Goal: Share content: Share content

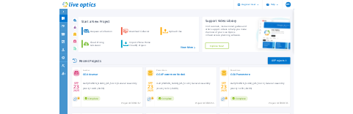
scroll to position [271, 0]
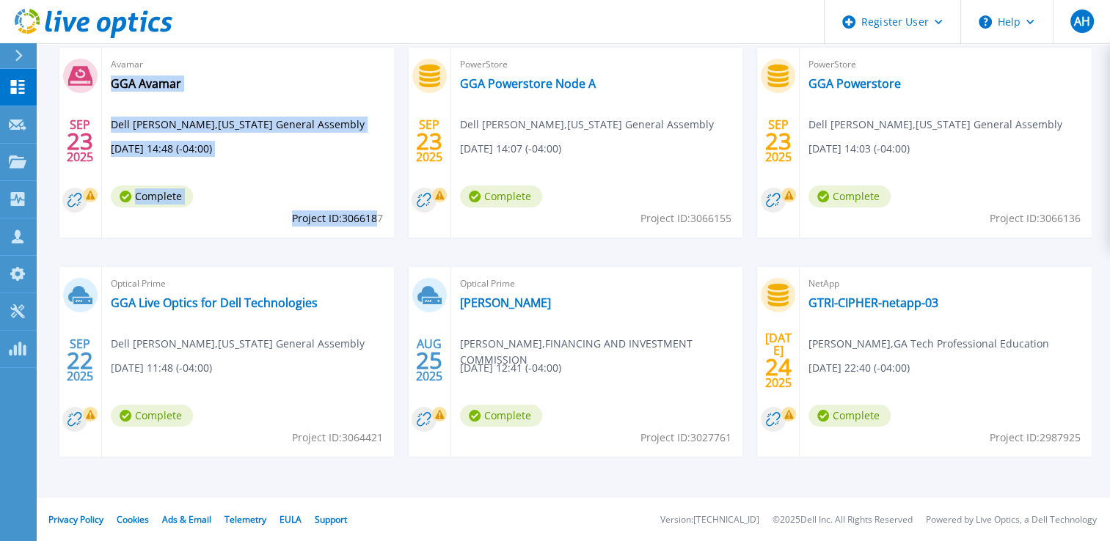
drag, startPoint x: 288, startPoint y: 216, endPoint x: 374, endPoint y: 213, distance: 85.9
click at [374, 213] on div "Avamar GGA Avamar Dell Claborn , Georgia General Assembly 09/23/2025, 14:48 (-0…" at bounding box center [248, 143] width 292 height 190
drag, startPoint x: 374, startPoint y: 213, endPoint x: 374, endPoint y: 172, distance: 40.4
click at [374, 172] on div "Avamar GGA Avamar Dell Claborn , Georgia General Assembly 09/23/2025, 14:48 (-0…" at bounding box center [248, 143] width 292 height 190
drag, startPoint x: 348, startPoint y: 182, endPoint x: 343, endPoint y: 191, distance: 10.5
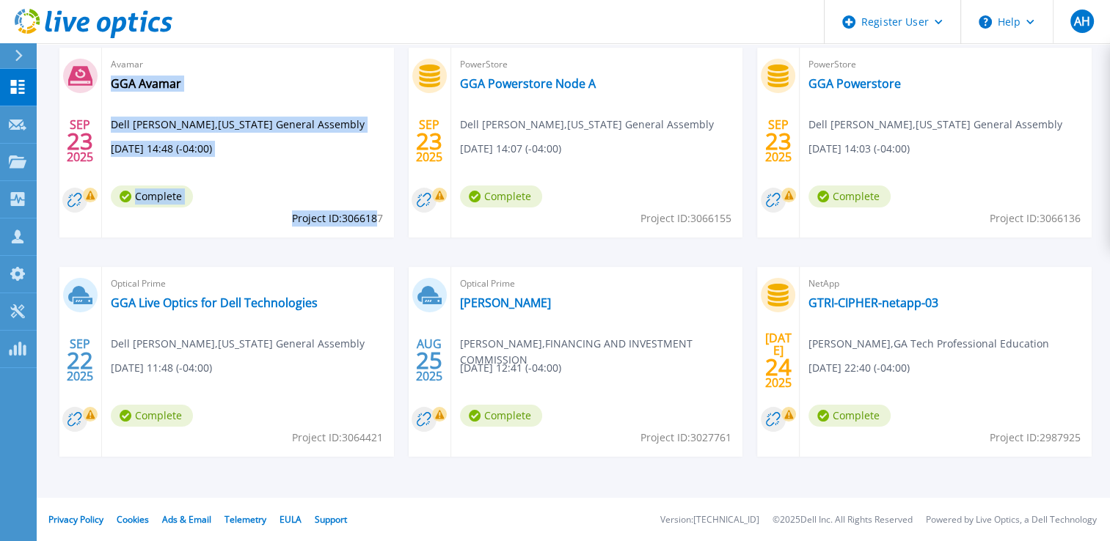
click at [348, 183] on div "Avamar GGA Avamar Dell Claborn , Georgia General Assembly 09/23/2025, 14:48 (-0…" at bounding box center [248, 143] width 292 height 190
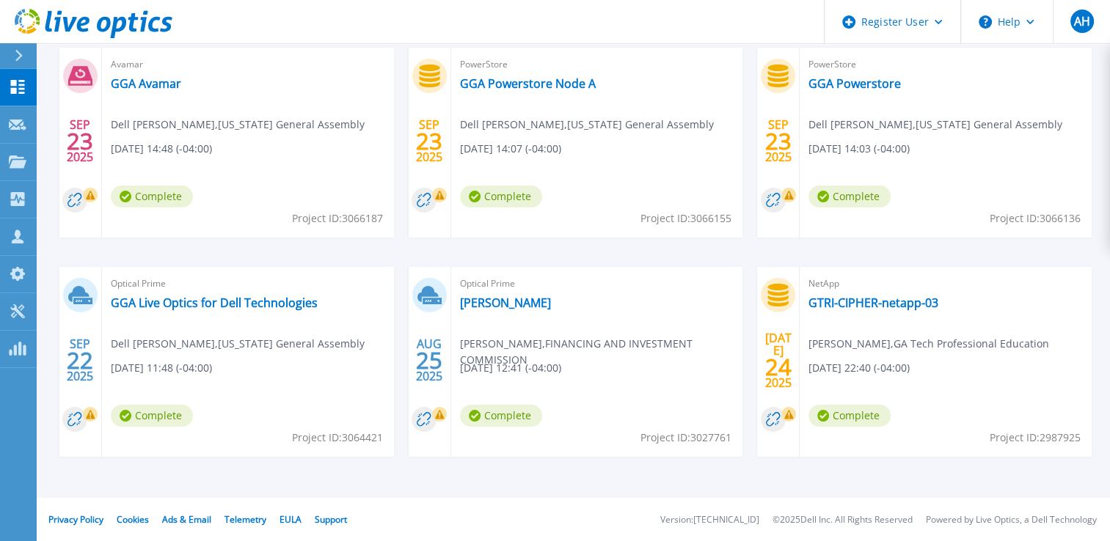
click at [381, 216] on span "Project ID: 3066187" at bounding box center [337, 219] width 91 height 16
drag, startPoint x: 381, startPoint y: 216, endPoint x: 292, endPoint y: 219, distance: 88.8
click at [292, 219] on span "Project ID: 3066187" at bounding box center [337, 219] width 91 height 16
copy span "Project ID: 3066187"
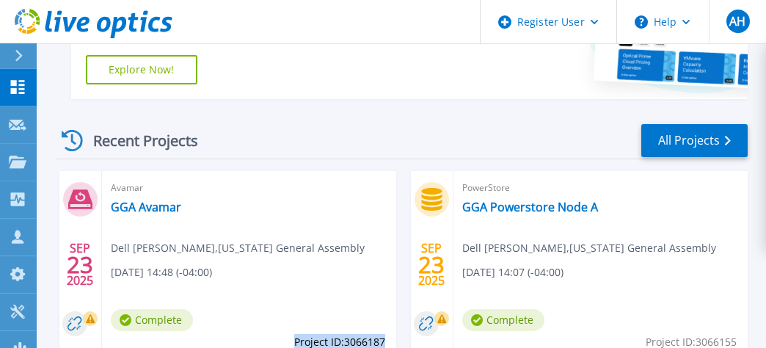
scroll to position [417, 0]
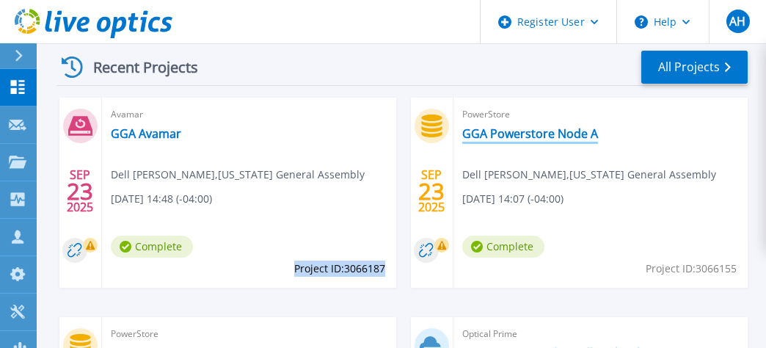
click at [533, 129] on link "GGA Powerstore Node A" at bounding box center [530, 133] width 136 height 15
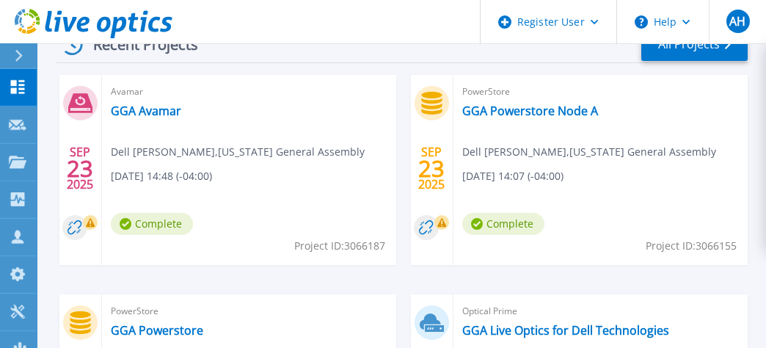
scroll to position [367, 0]
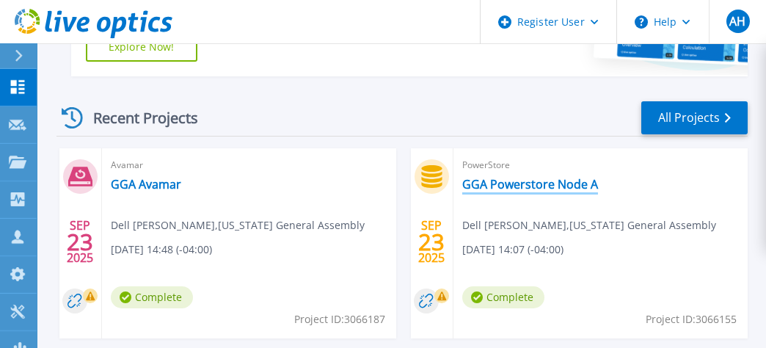
click at [524, 186] on link "GGA Powerstore Node A" at bounding box center [530, 184] width 136 height 15
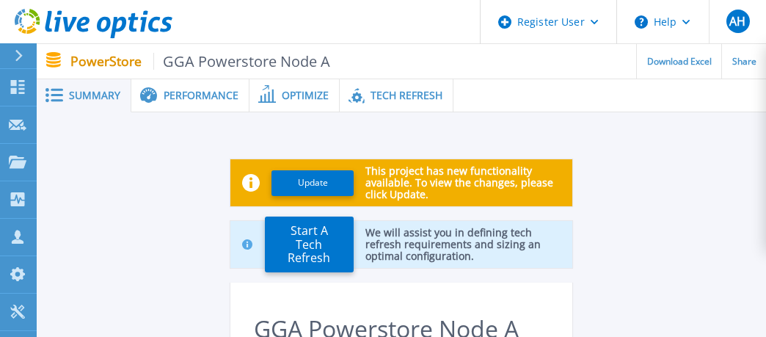
click at [186, 100] on span "Performance" at bounding box center [201, 95] width 75 height 10
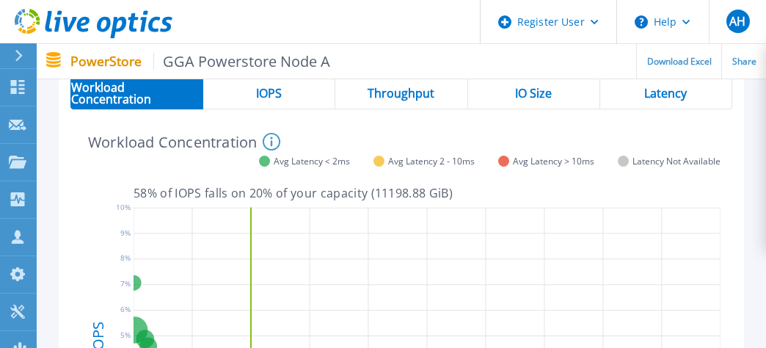
scroll to position [274, 0]
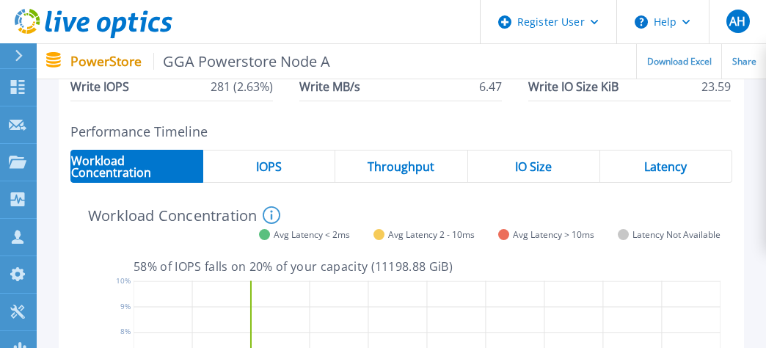
click at [267, 172] on span "IOPS" at bounding box center [269, 167] width 26 height 12
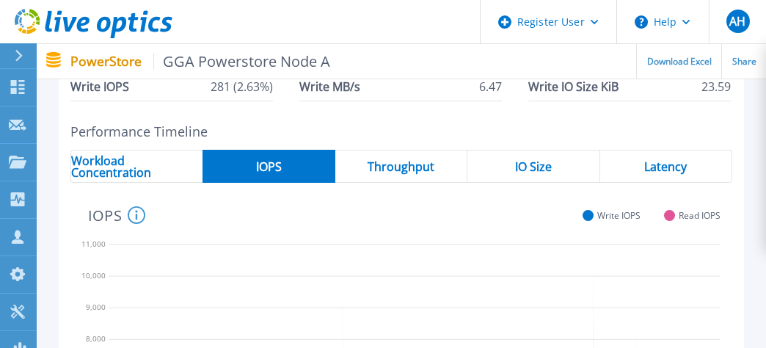
click at [448, 169] on div "Throughput" at bounding box center [401, 166] width 132 height 33
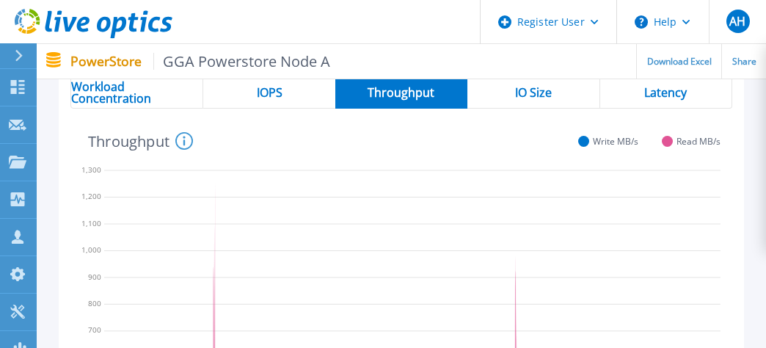
scroll to position [347, 0]
click at [536, 90] on span "IO Size" at bounding box center [533, 93] width 37 height 12
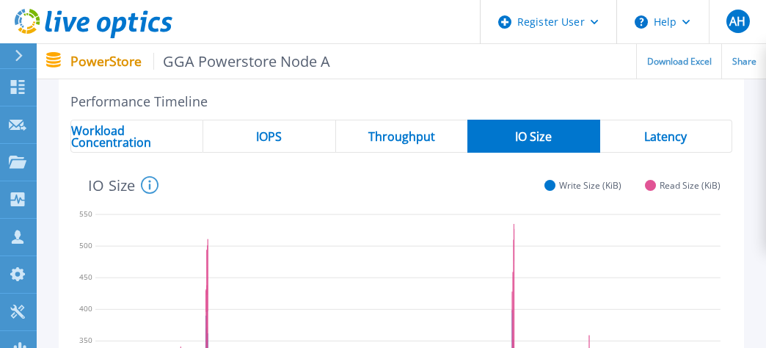
scroll to position [258, 0]
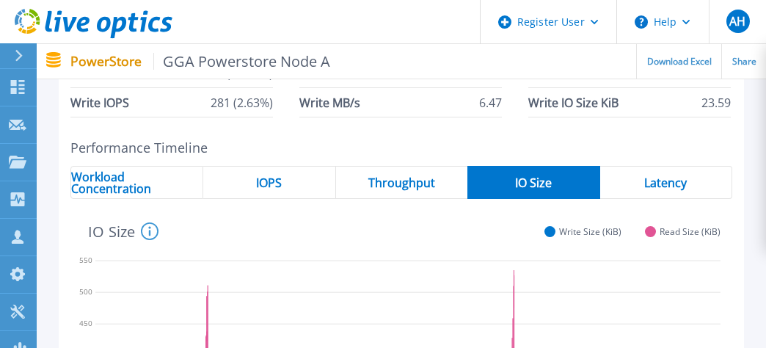
click at [695, 177] on div "Latency" at bounding box center [666, 182] width 132 height 33
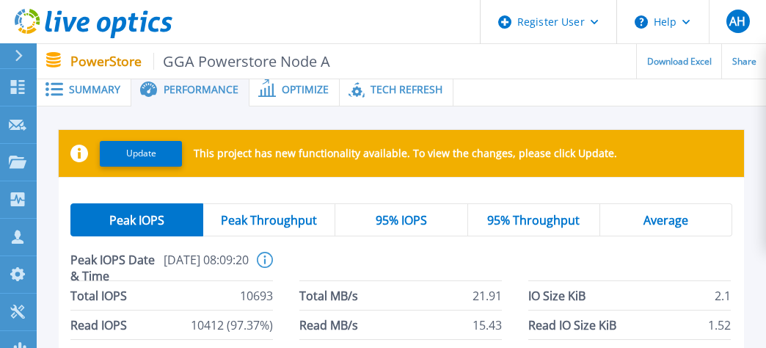
scroll to position [0, 0]
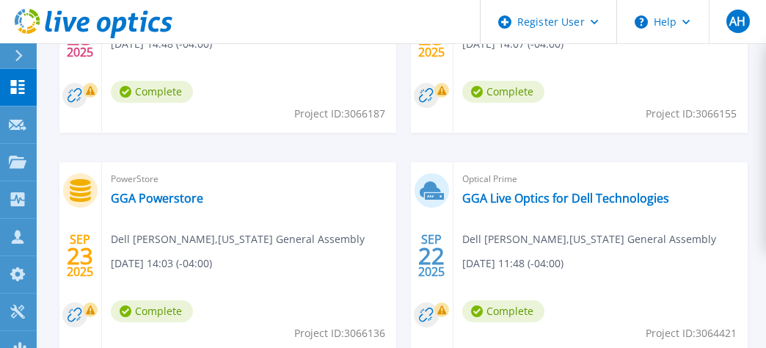
scroll to position [587, 0]
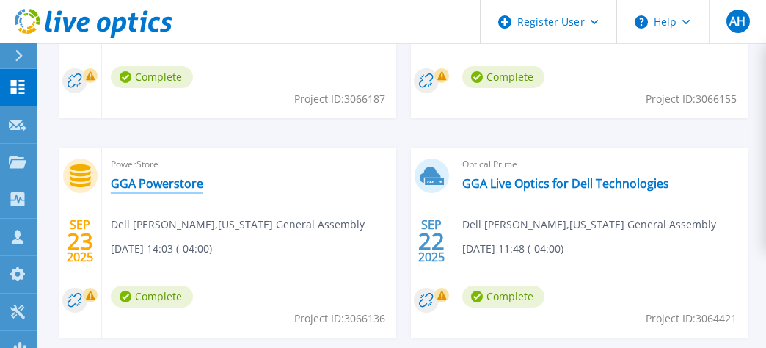
click at [154, 182] on link "GGA Powerstore" at bounding box center [157, 183] width 92 height 15
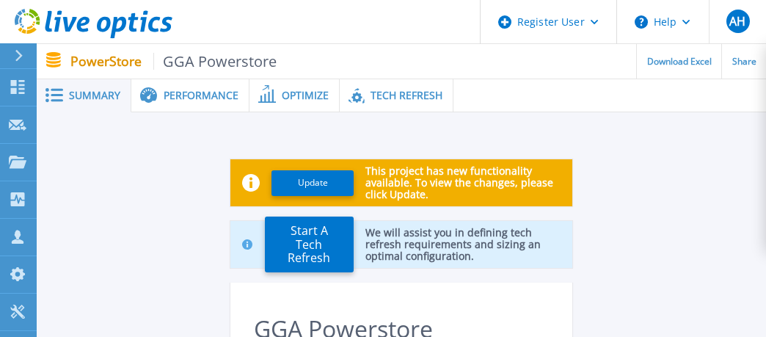
click at [190, 95] on span "Performance" at bounding box center [201, 95] width 75 height 10
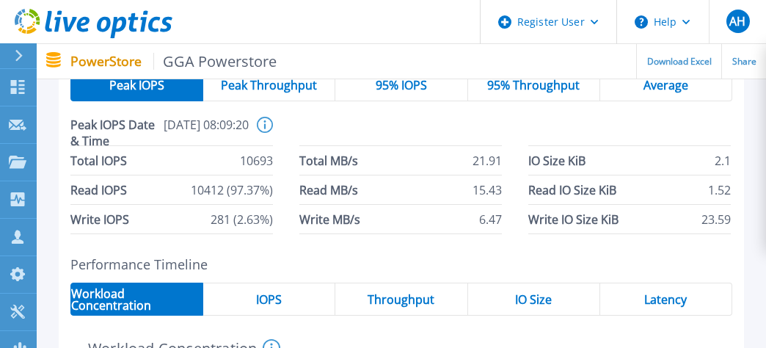
scroll to position [147, 0]
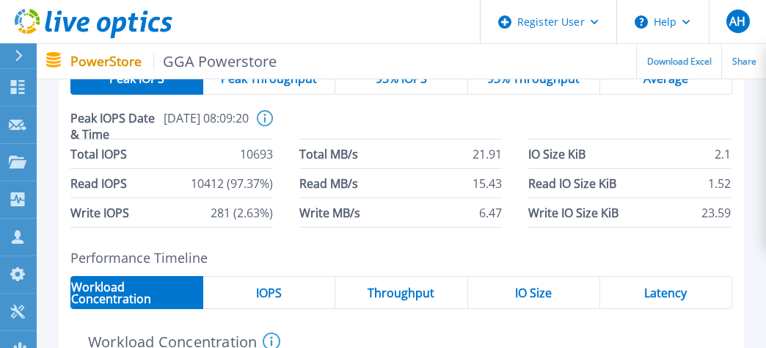
click at [249, 286] on div "IOPS" at bounding box center [269, 292] width 132 height 33
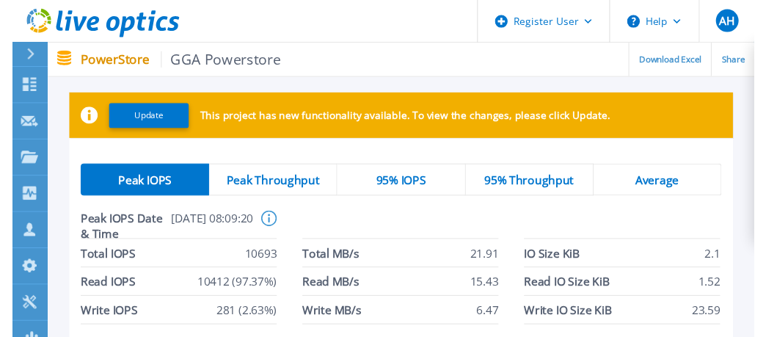
scroll to position [0, 0]
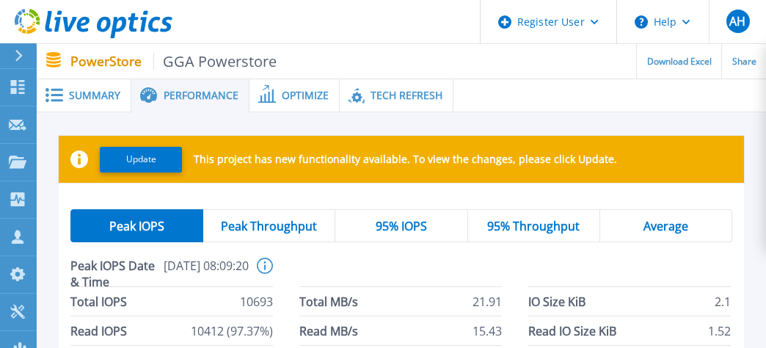
click at [107, 98] on span "Summary" at bounding box center [94, 95] width 51 height 10
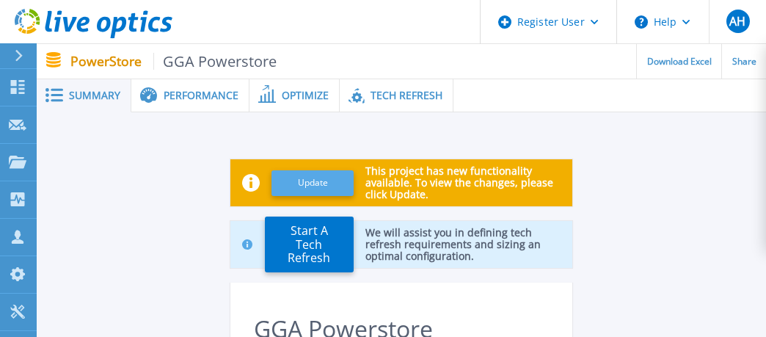
click at [324, 182] on button "Update" at bounding box center [312, 183] width 82 height 26
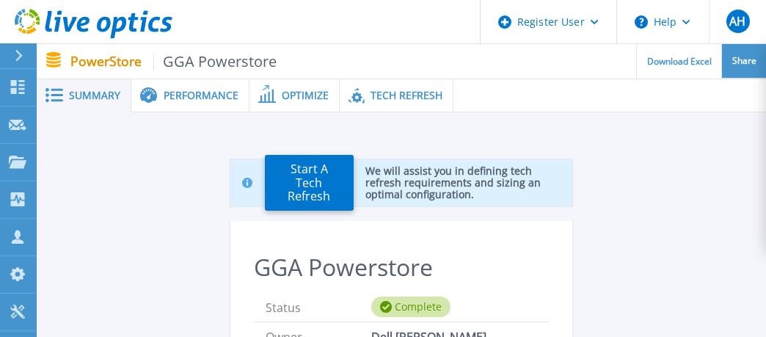
click at [739, 59] on span "Share" at bounding box center [744, 60] width 24 height 9
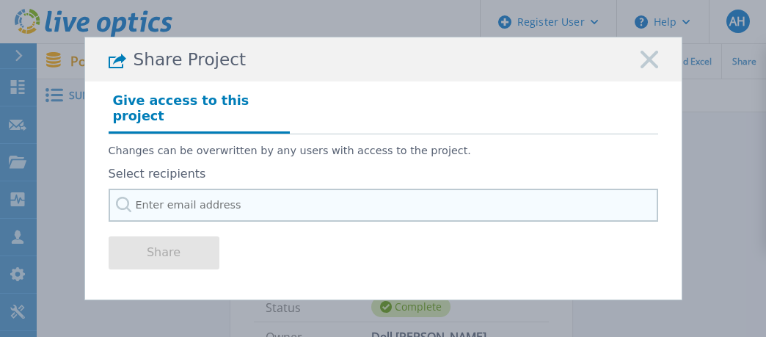
click at [161, 204] on input "text" at bounding box center [383, 205] width 549 height 33
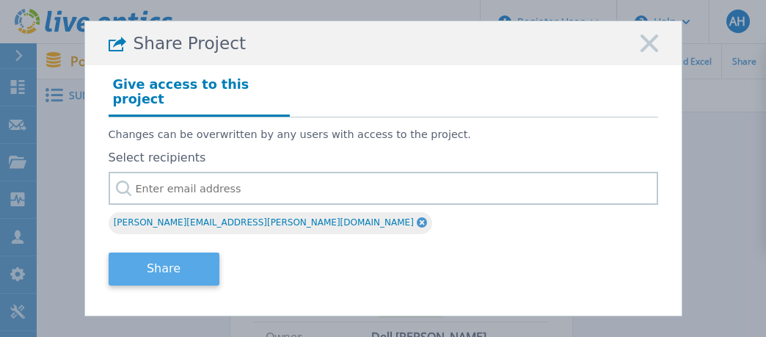
click at [182, 262] on button "Share" at bounding box center [164, 268] width 111 height 33
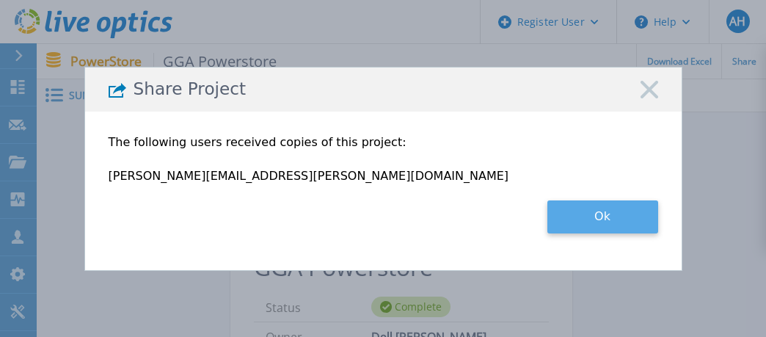
click at [594, 218] on button "Ok" at bounding box center [602, 216] width 111 height 33
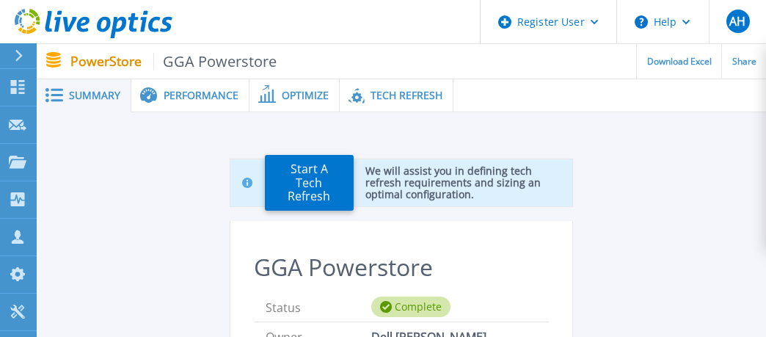
click at [205, 93] on span "Performance" at bounding box center [201, 95] width 75 height 10
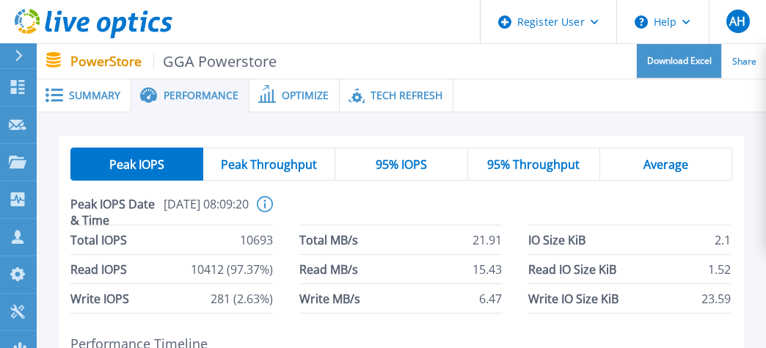
click at [665, 69] on div "Download Excel" at bounding box center [679, 61] width 84 height 34
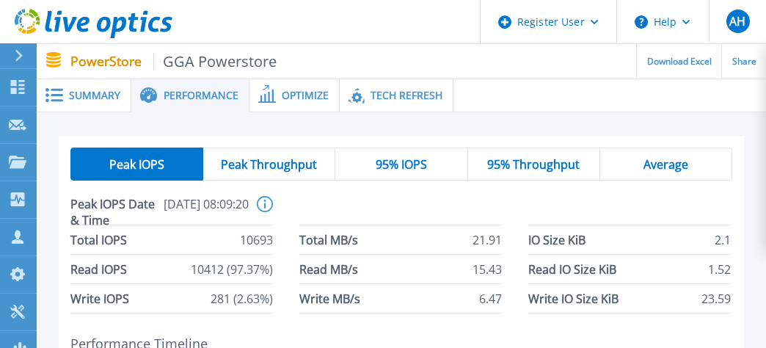
click at [420, 21] on header "Register User Help AH Dell User Anthony Howard Anthony.Howard@dell.com Dell My …" at bounding box center [383, 22] width 766 height 44
click at [379, 104] on div "Tech Refresh" at bounding box center [397, 95] width 114 height 33
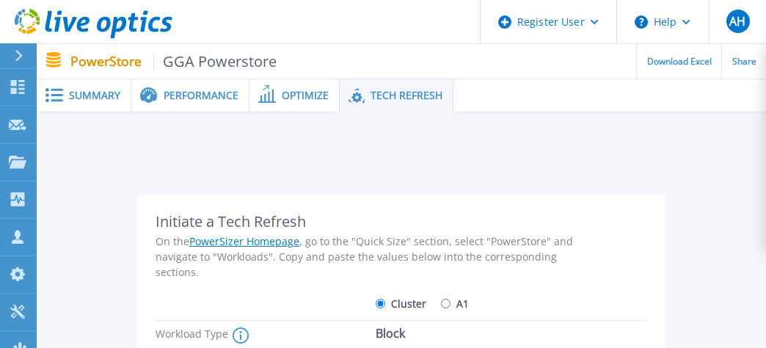
click at [271, 96] on icon at bounding box center [267, 94] width 18 height 18
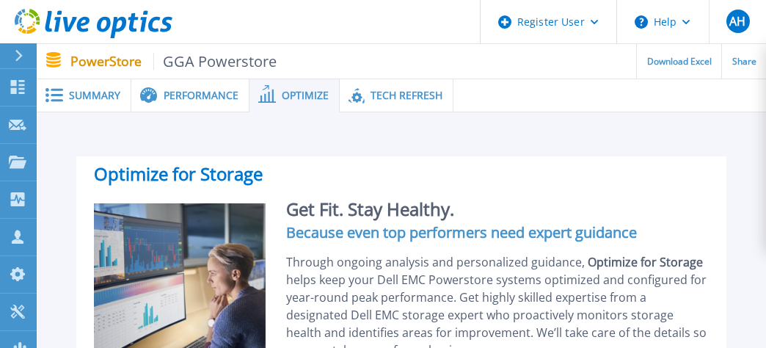
click at [213, 94] on span "Performance" at bounding box center [201, 95] width 75 height 10
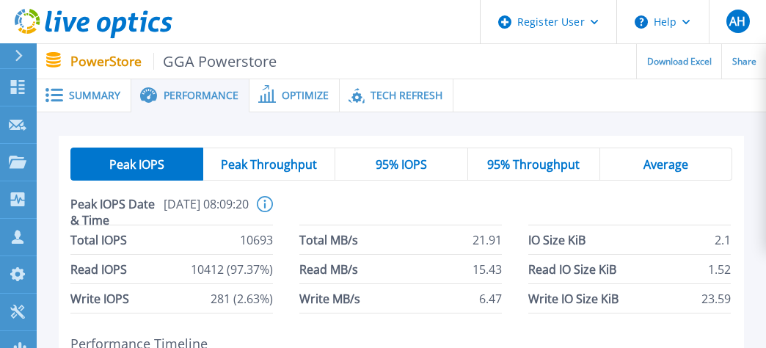
click at [96, 100] on span "Summary" at bounding box center [94, 95] width 51 height 10
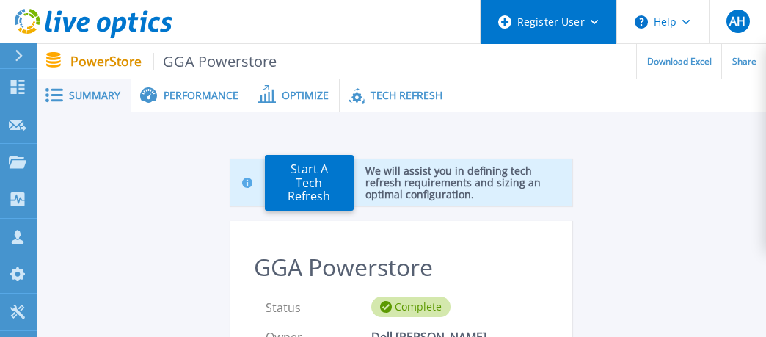
click at [599, 22] on div "Register User" at bounding box center [549, 22] width 136 height 44
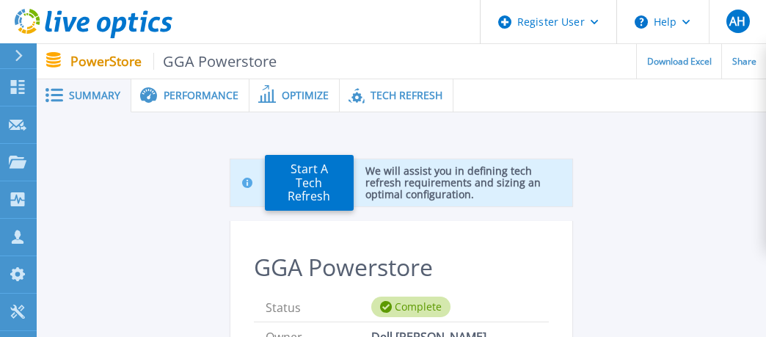
click at [741, 64] on span "Share" at bounding box center [744, 60] width 24 height 9
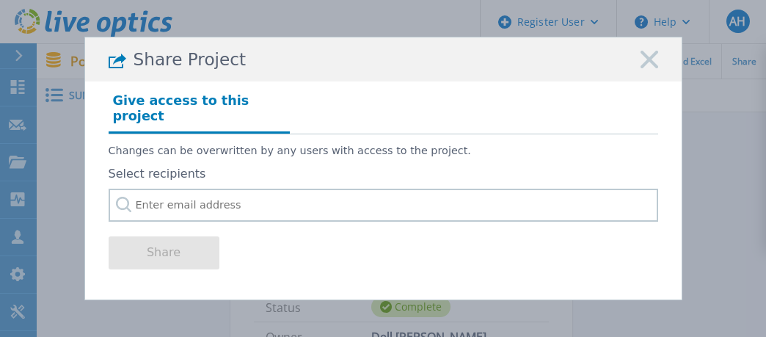
click at [657, 66] on icon at bounding box center [649, 60] width 18 height 18
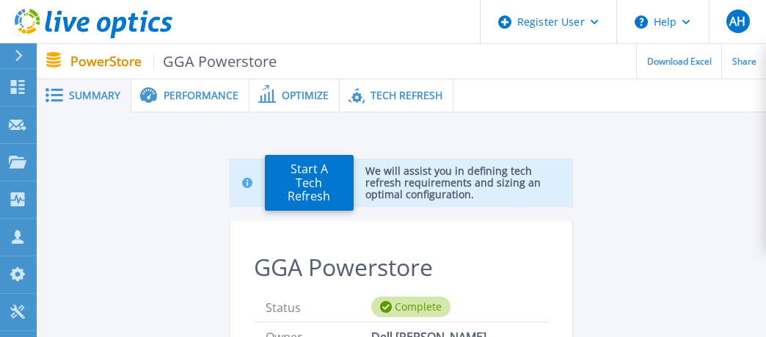
click at [180, 92] on span "Performance" at bounding box center [201, 95] width 75 height 10
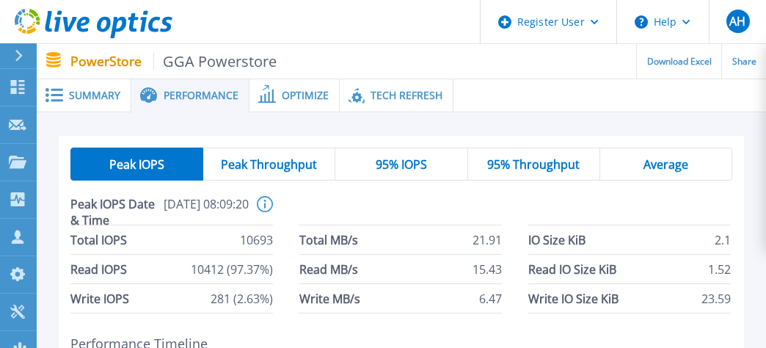
click at [88, 60] on p "PowerStore GGA Powerstore" at bounding box center [173, 61] width 207 height 17
click at [192, 61] on span "GGA Powerstore" at bounding box center [215, 61] width 124 height 17
click at [68, 92] on span at bounding box center [53, 95] width 32 height 14
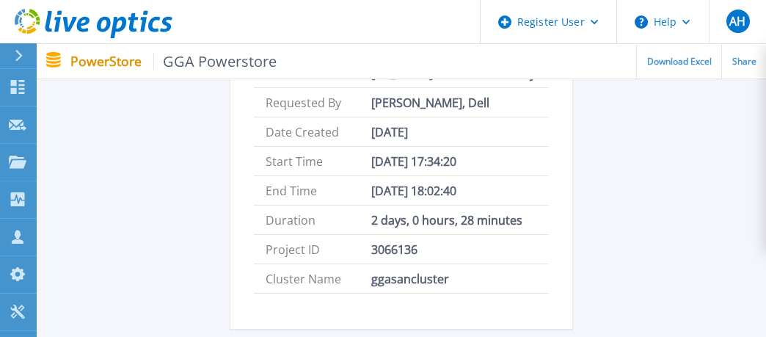
scroll to position [293, 0]
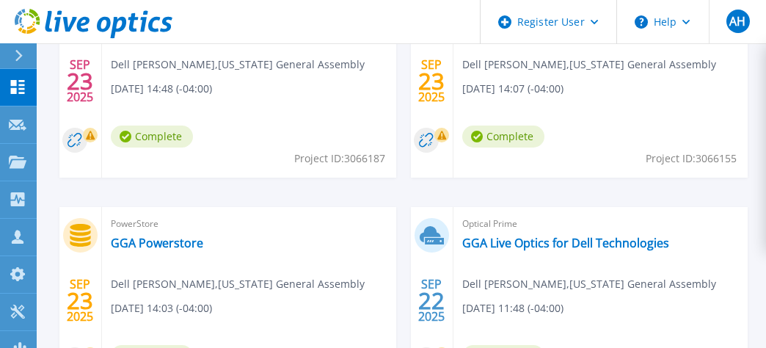
scroll to position [514, 0]
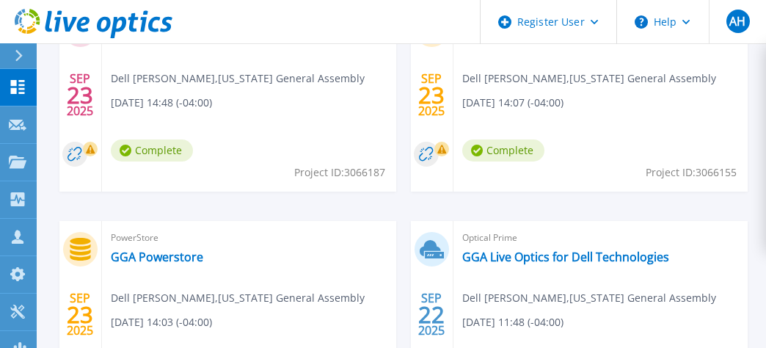
click at [442, 150] on rect at bounding box center [441, 149] width 15 height 15
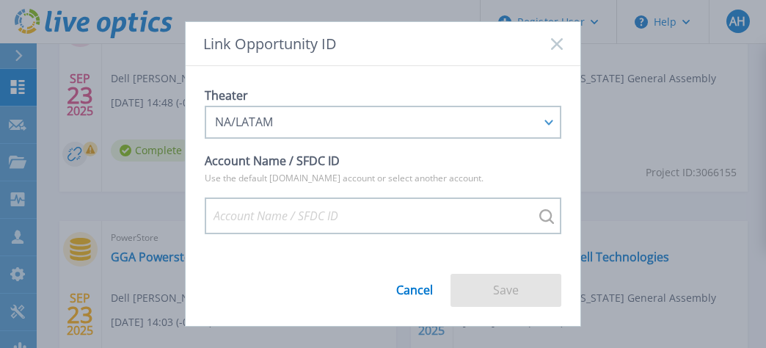
click at [417, 288] on link "Cancel" at bounding box center [414, 284] width 37 height 24
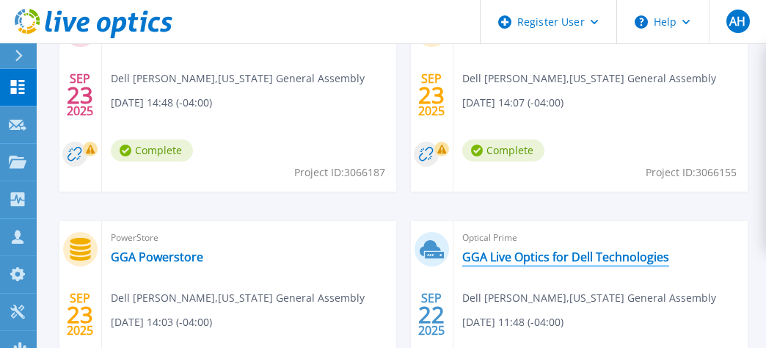
click at [511, 258] on link "GGA Live Optics for Dell Technologies" at bounding box center [565, 256] width 207 height 15
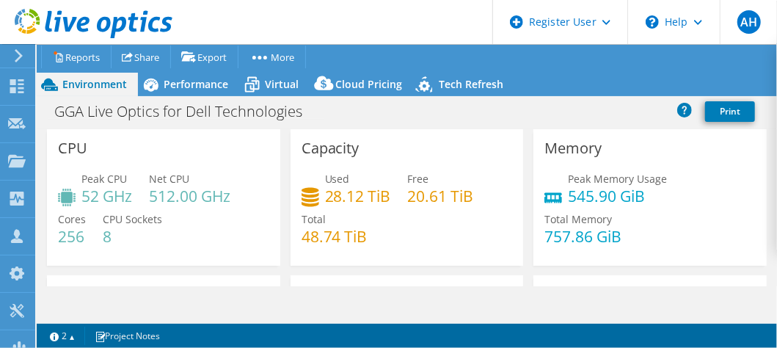
select select "USD"
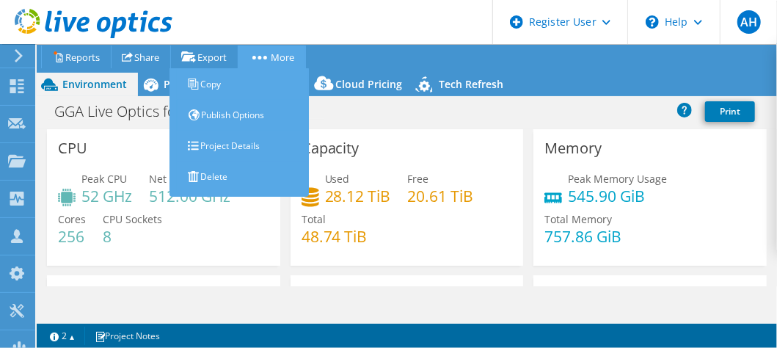
click at [267, 56] on circle at bounding box center [265, 58] width 4 height 4
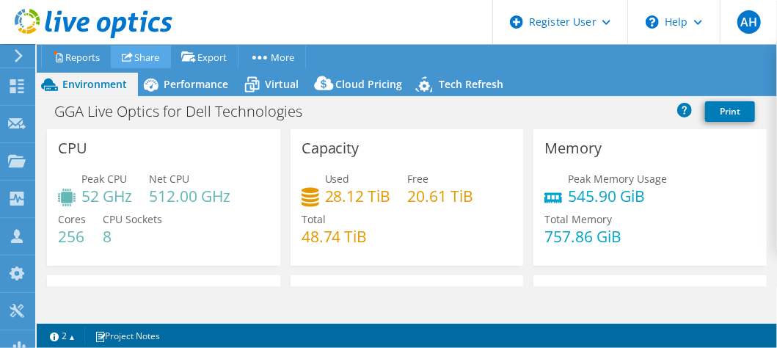
click at [139, 56] on link "Share" at bounding box center [141, 56] width 60 height 23
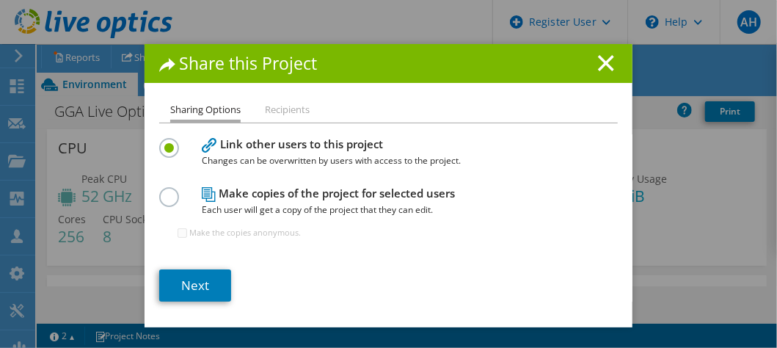
click at [167, 191] on label at bounding box center [172, 189] width 26 height 4
click at [0, 0] on input "radio" at bounding box center [0, 0] width 0 height 0
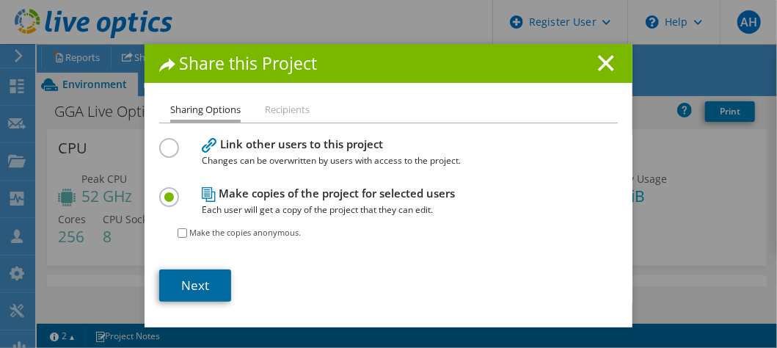
click at [183, 284] on link "Next" at bounding box center [195, 285] width 72 height 32
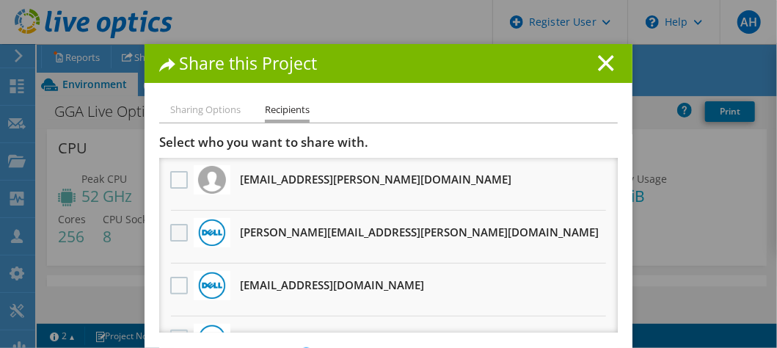
click at [176, 237] on label at bounding box center [180, 233] width 21 height 18
click at [0, 0] on input "checkbox" at bounding box center [0, 0] width 0 height 0
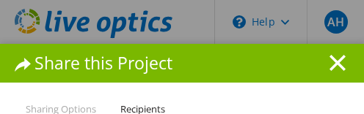
scroll to position [608, 0]
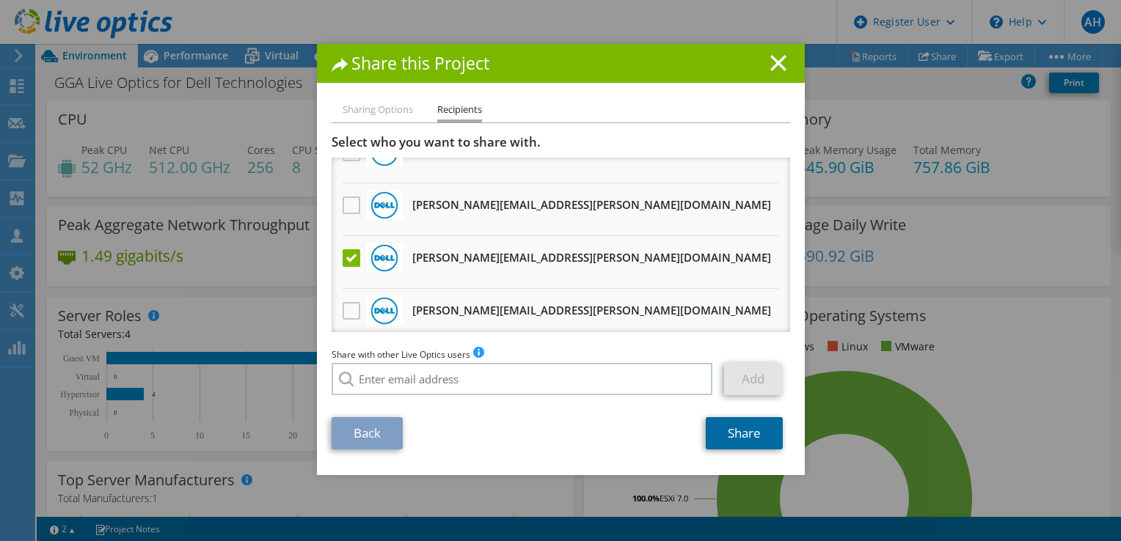
click at [723, 347] on link "Share" at bounding box center [744, 433] width 77 height 32
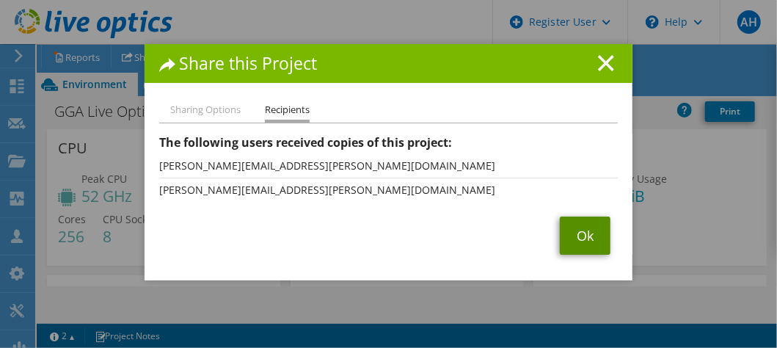
click at [592, 238] on link "Ok" at bounding box center [585, 235] width 51 height 38
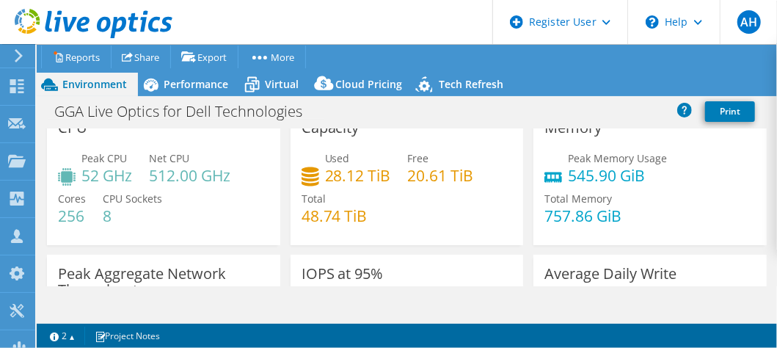
scroll to position [0, 0]
